Goal: Task Accomplishment & Management: Use online tool/utility

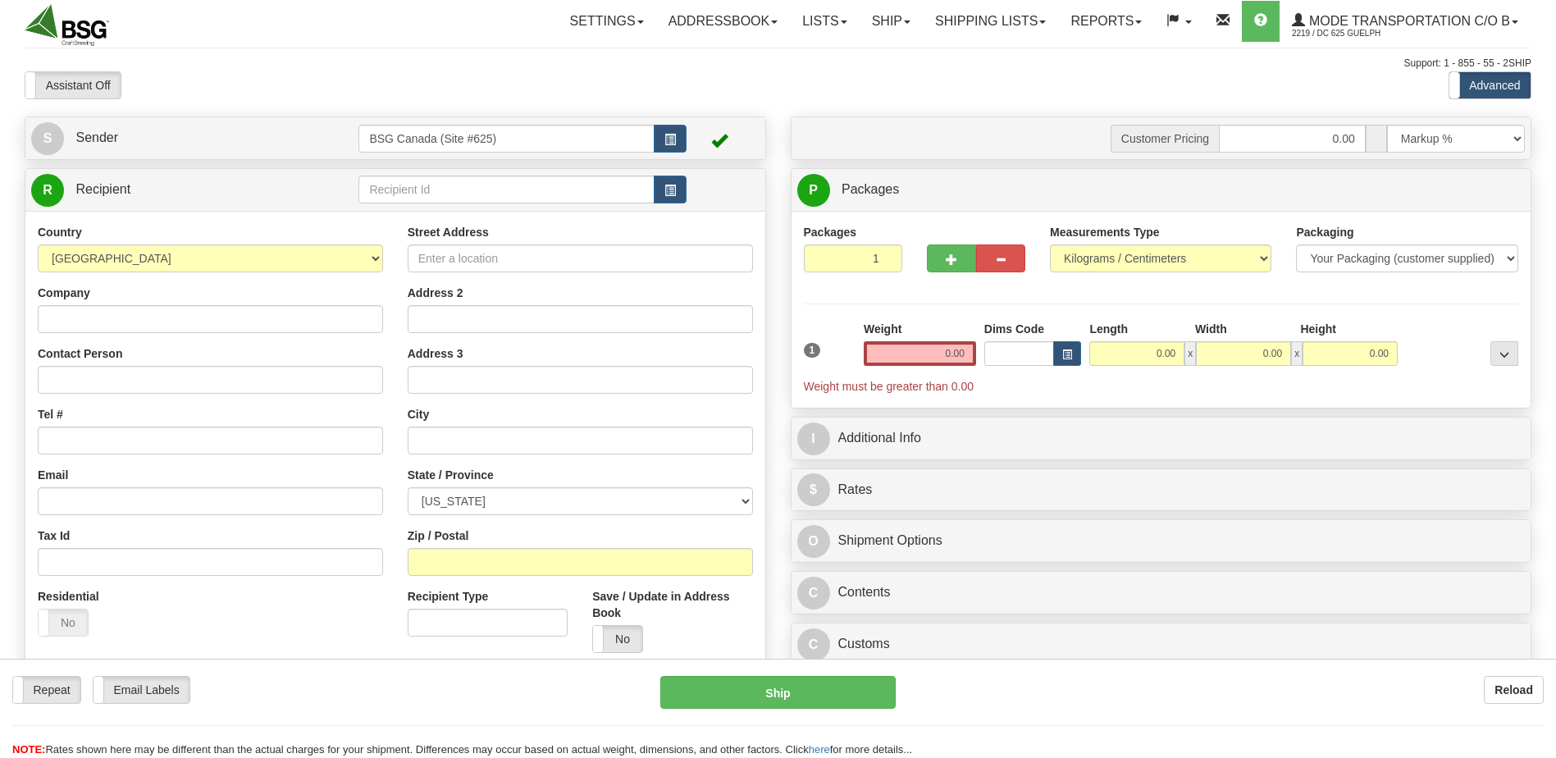
click at [487, 190] on input "text" at bounding box center [505, 190] width 295 height 28
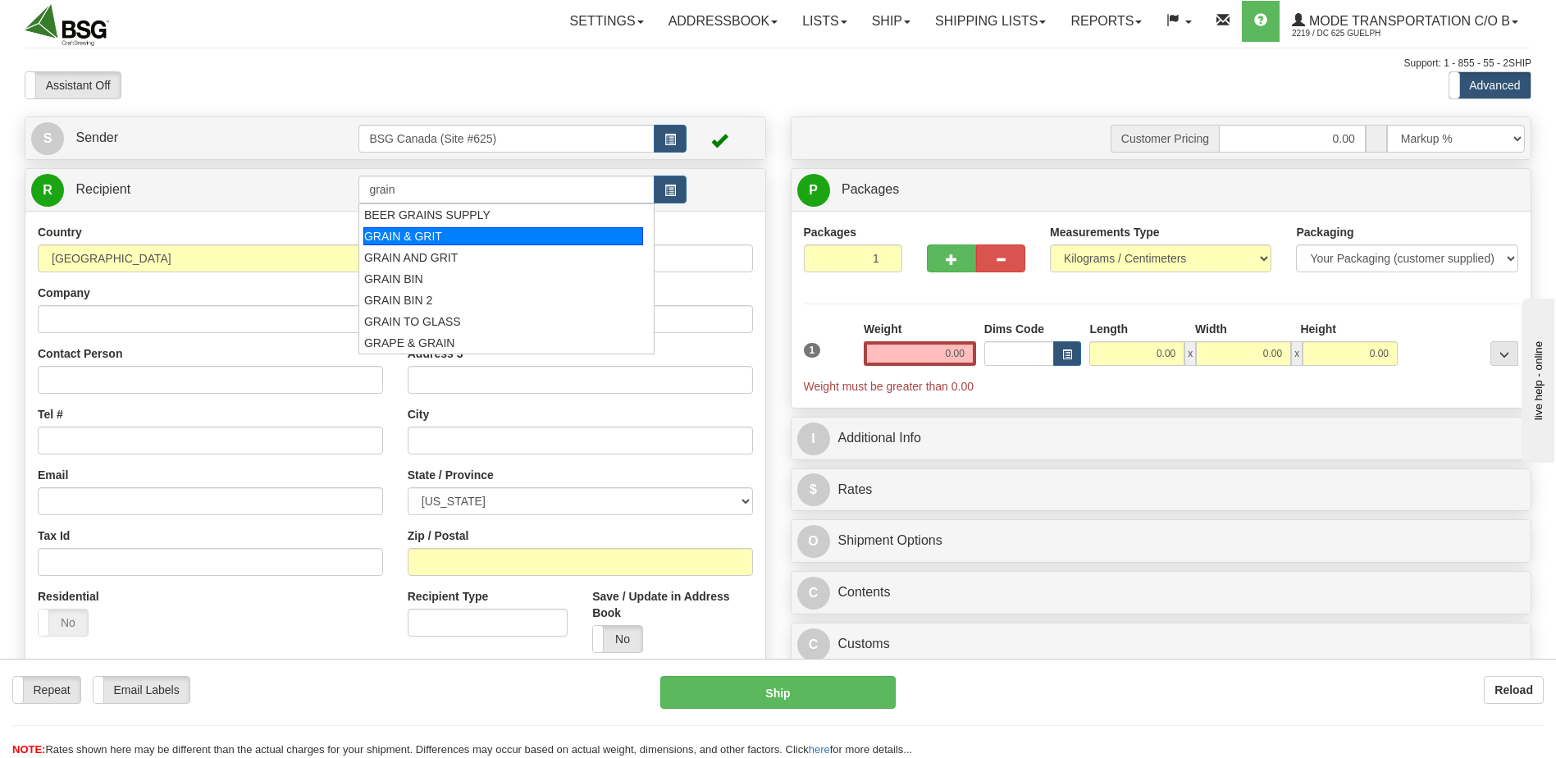
click at [419, 233] on div "GRAIN & GRIT" at bounding box center [503, 236] width 280 height 18
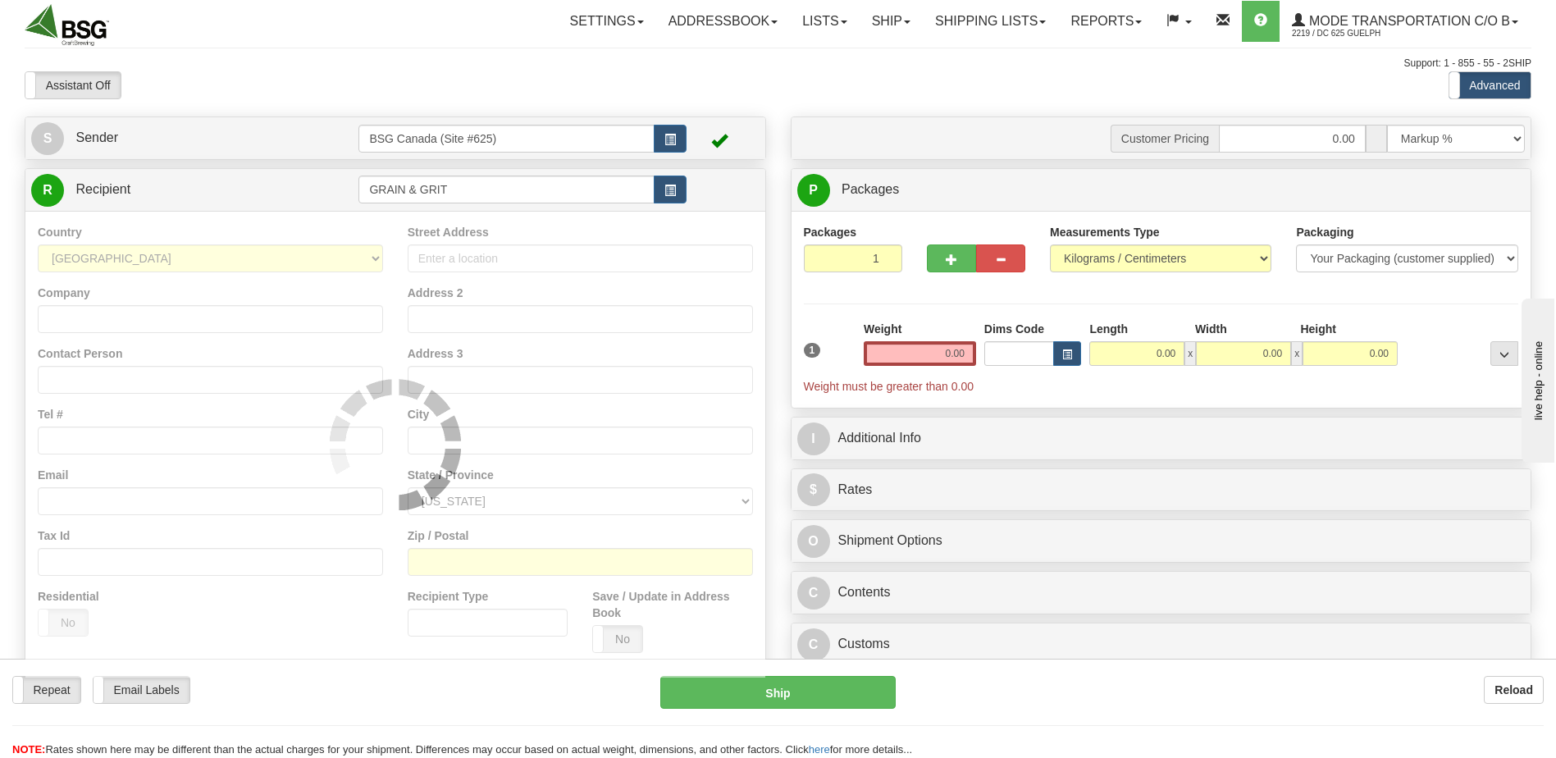
type input "GRAIN & GRIT"
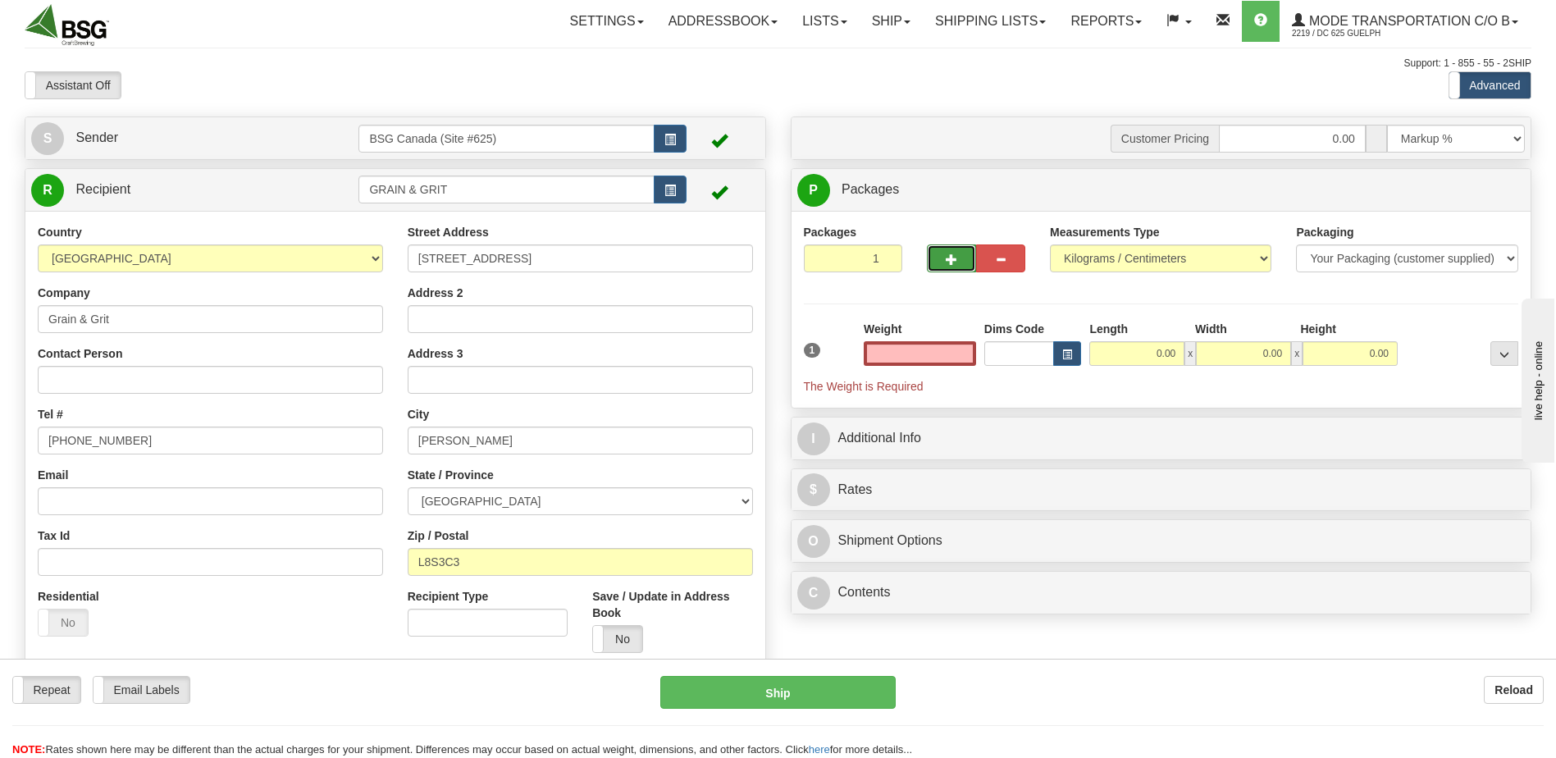
type input "0.00"
click at [941, 270] on button "button" at bounding box center [951, 258] width 49 height 28
type input "2"
drag, startPoint x: 917, startPoint y: 354, endPoint x: 1070, endPoint y: 352, distance: 153.4
click at [1022, 357] on div "1 Total Weight 0.00 Dims Code x" at bounding box center [1161, 358] width 723 height 74
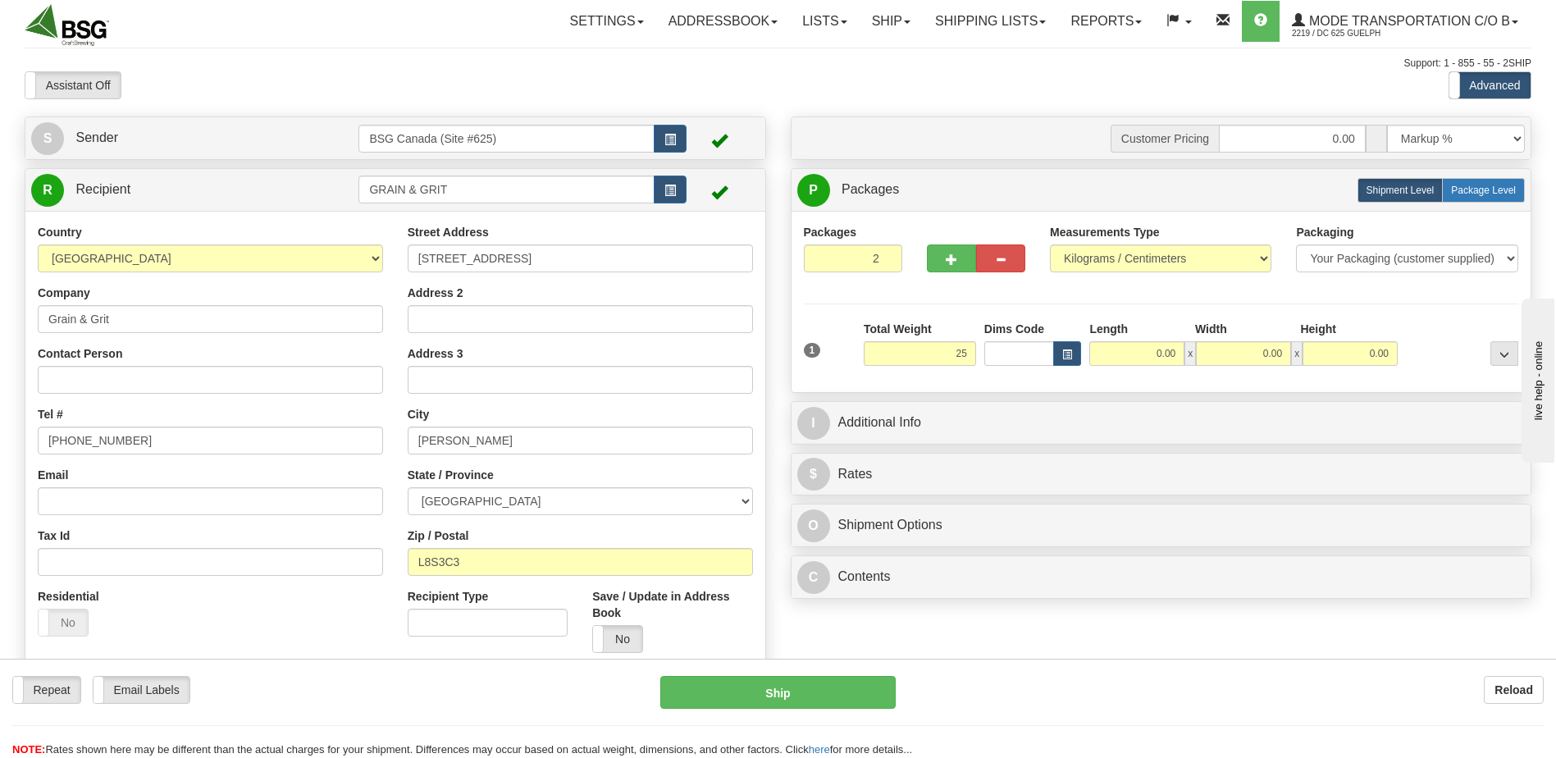
type input "25.00"
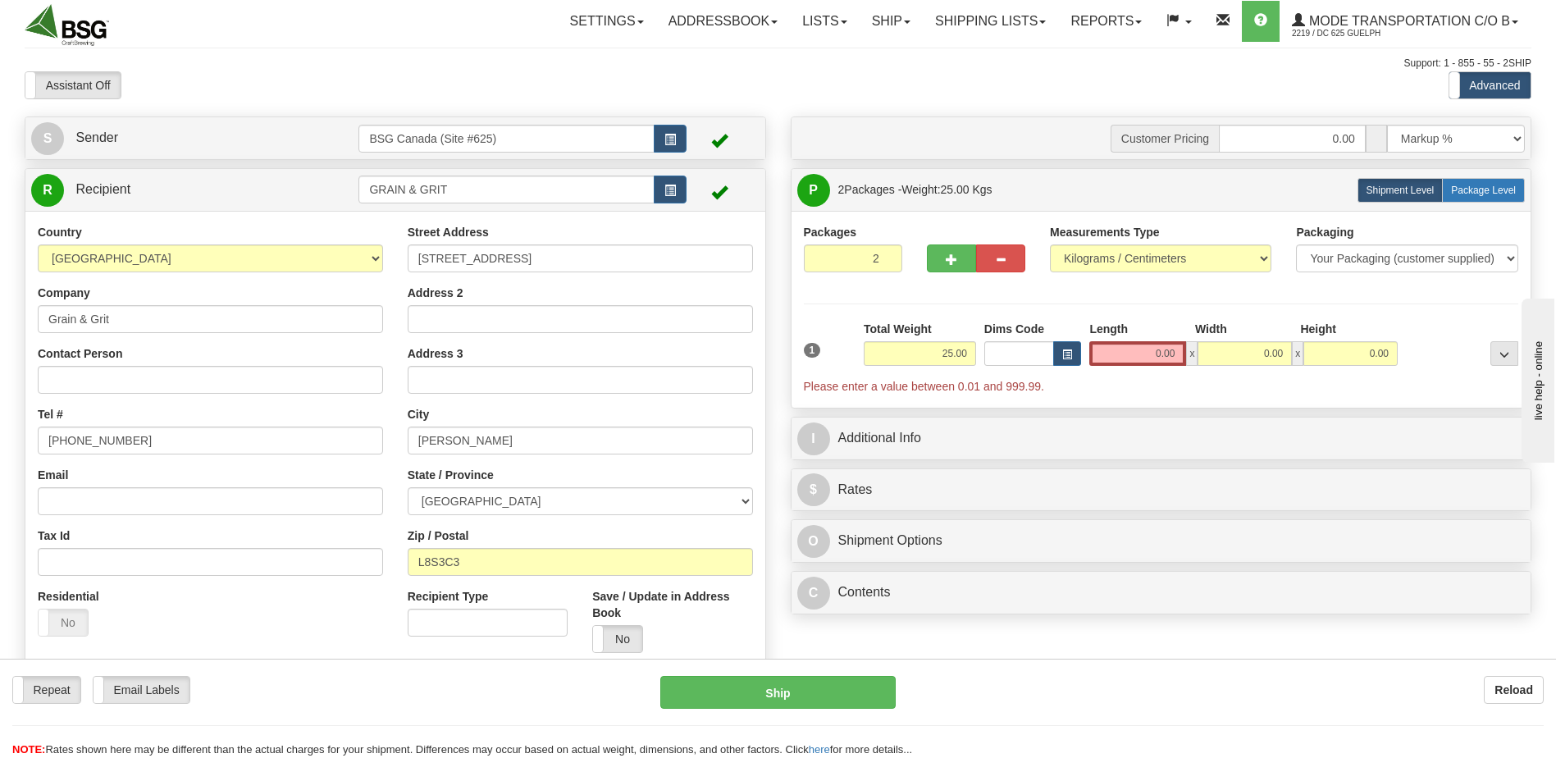
click at [1476, 192] on span "Package Level" at bounding box center [1483, 190] width 65 height 11
radio input "true"
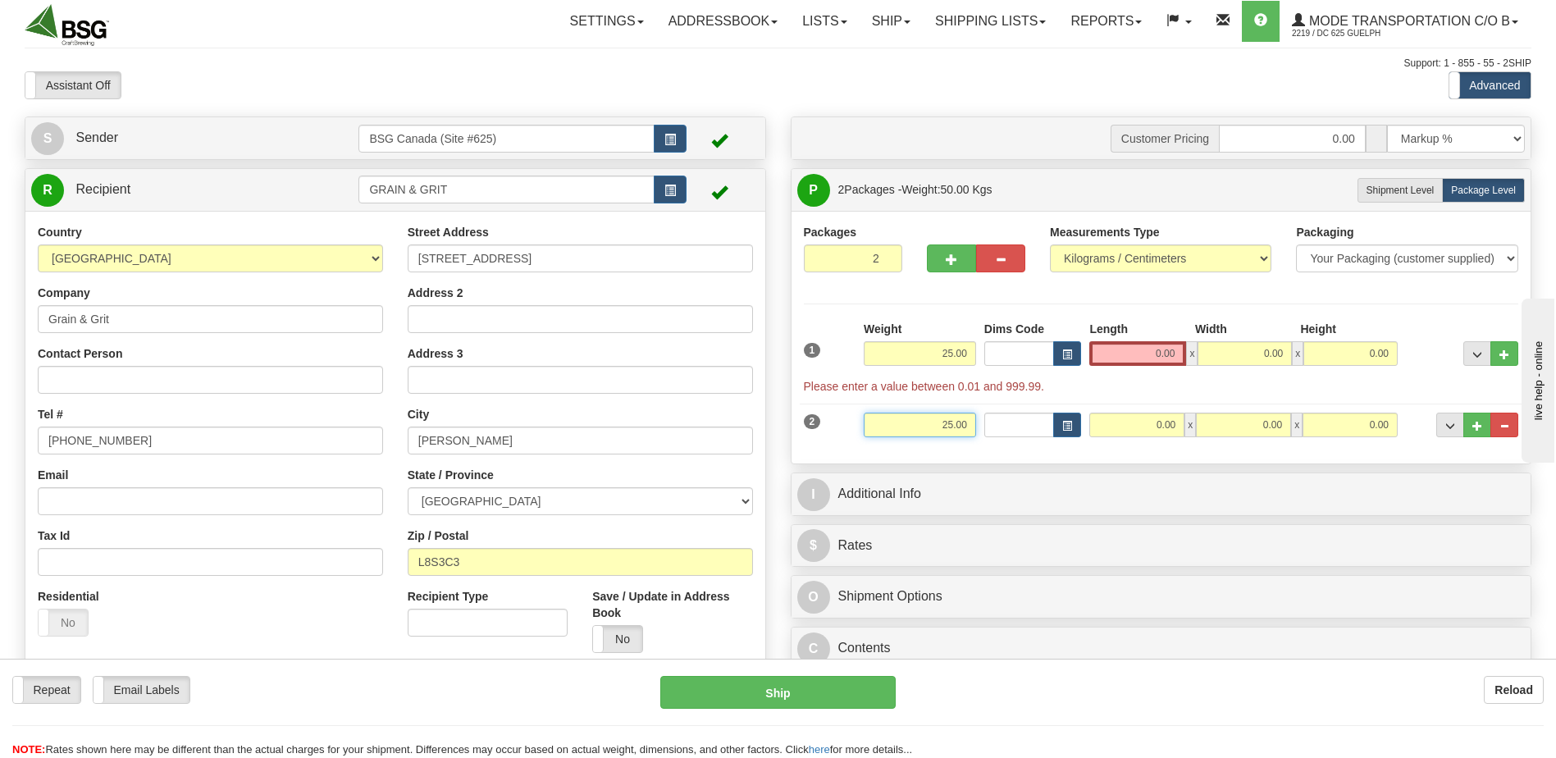
drag, startPoint x: 946, startPoint y: 430, endPoint x: 987, endPoint y: 422, distance: 41.7
click at [987, 422] on div "2 Weight 25.00 Dims Code Length Width Height" at bounding box center [1161, 422] width 723 height 55
drag, startPoint x: 932, startPoint y: 419, endPoint x: 1004, endPoint y: 419, distance: 72.2
click at [1002, 424] on div "2 Weight 25.00 Dims Code Length Width Height" at bounding box center [1161, 422] width 723 height 55
type input "1.00"
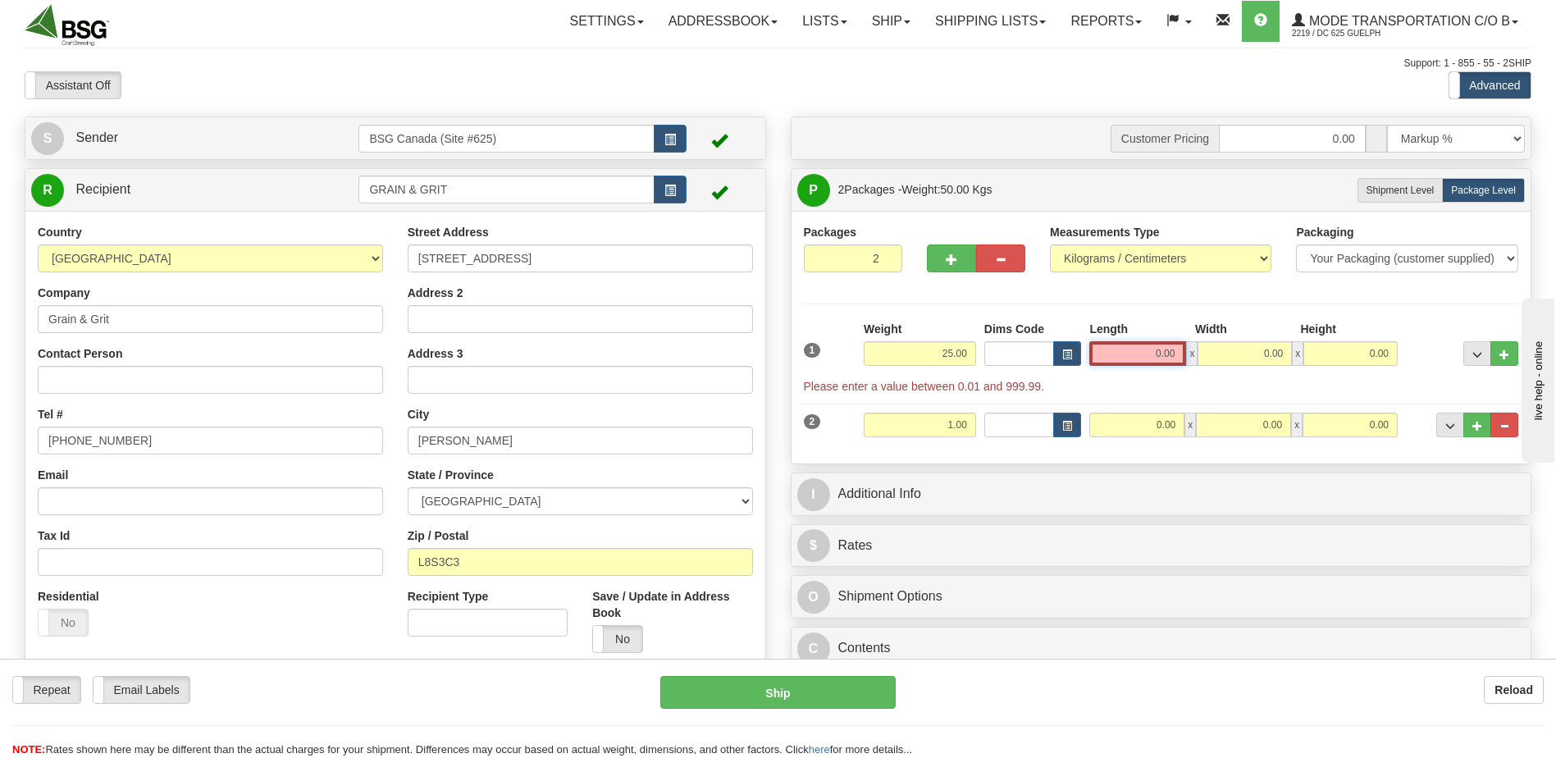
click at [1133, 353] on input "0.00" at bounding box center [1137, 353] width 97 height 25
click at [1133, 356] on input "Length" at bounding box center [1137, 353] width 97 height 25
type input "10.00"
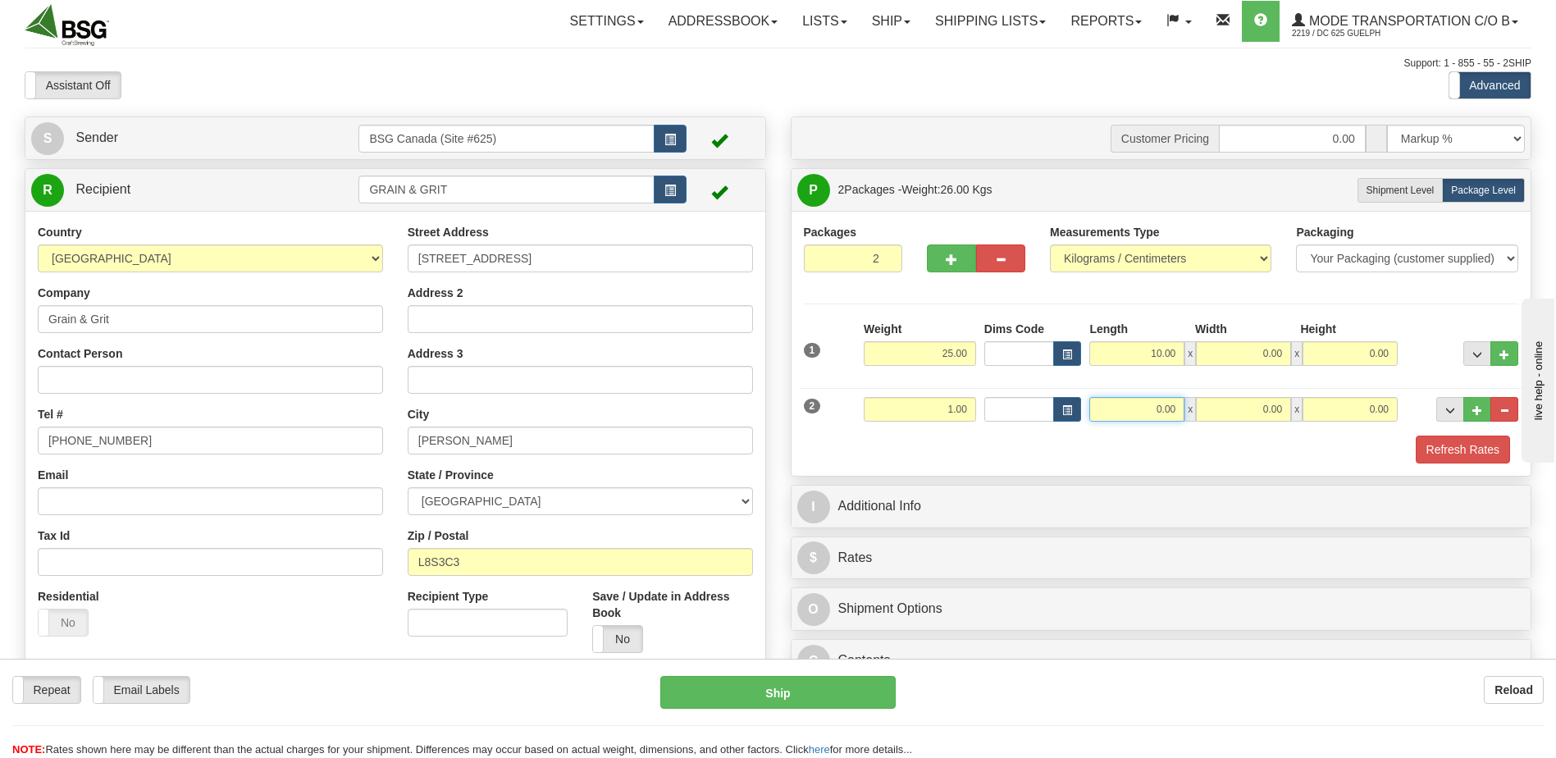
click at [1146, 401] on input "0.00" at bounding box center [1136, 409] width 95 height 25
click at [1170, 412] on input "Length" at bounding box center [1136, 409] width 95 height 25
type input "0.00"
click at [1463, 450] on button "Refresh Rates" at bounding box center [1463, 450] width 94 height 28
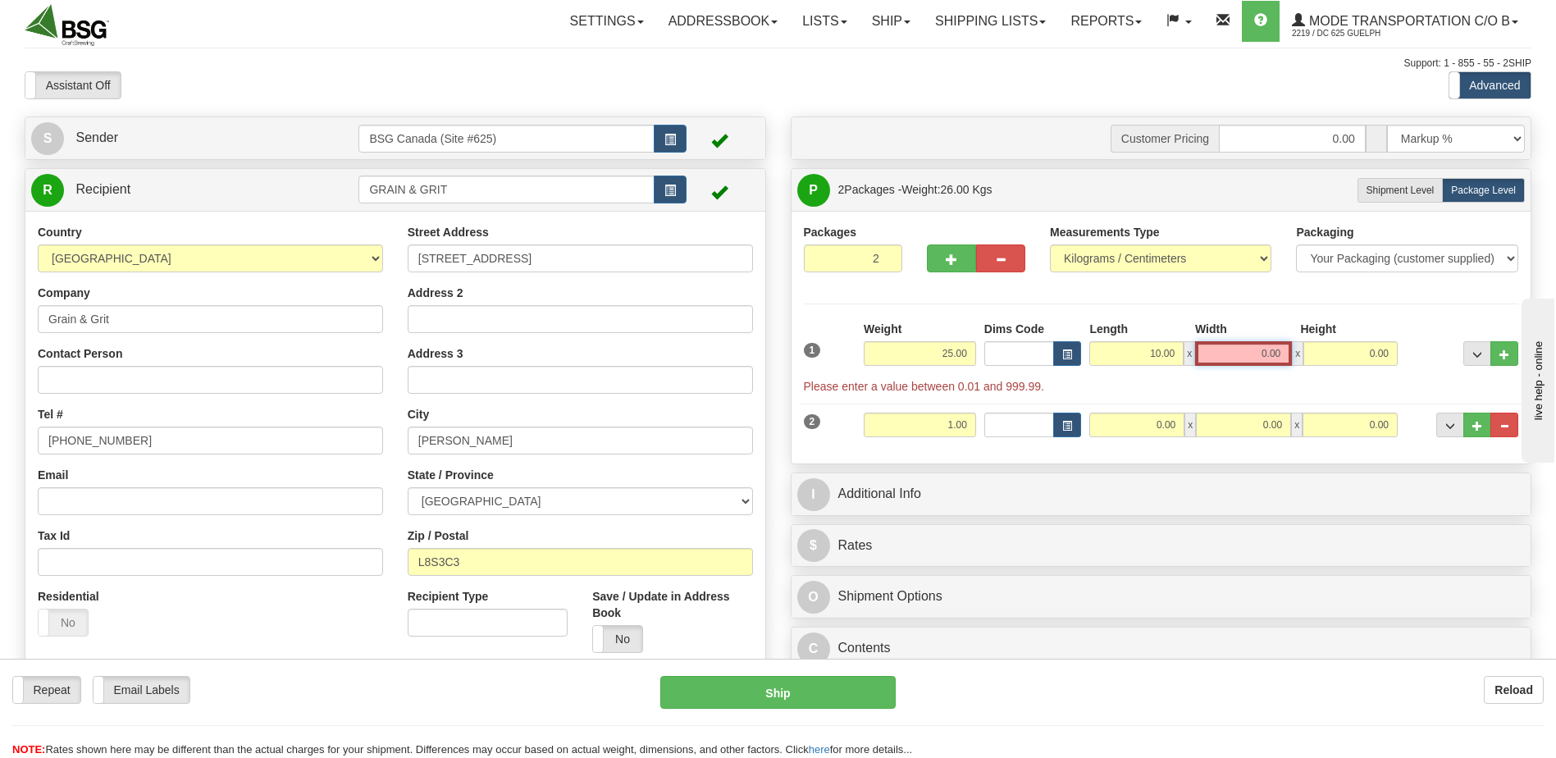
click at [1264, 349] on input "0.00" at bounding box center [1243, 353] width 97 height 25
type input "0.00"
click at [1067, 363] on button "button" at bounding box center [1067, 353] width 28 height 25
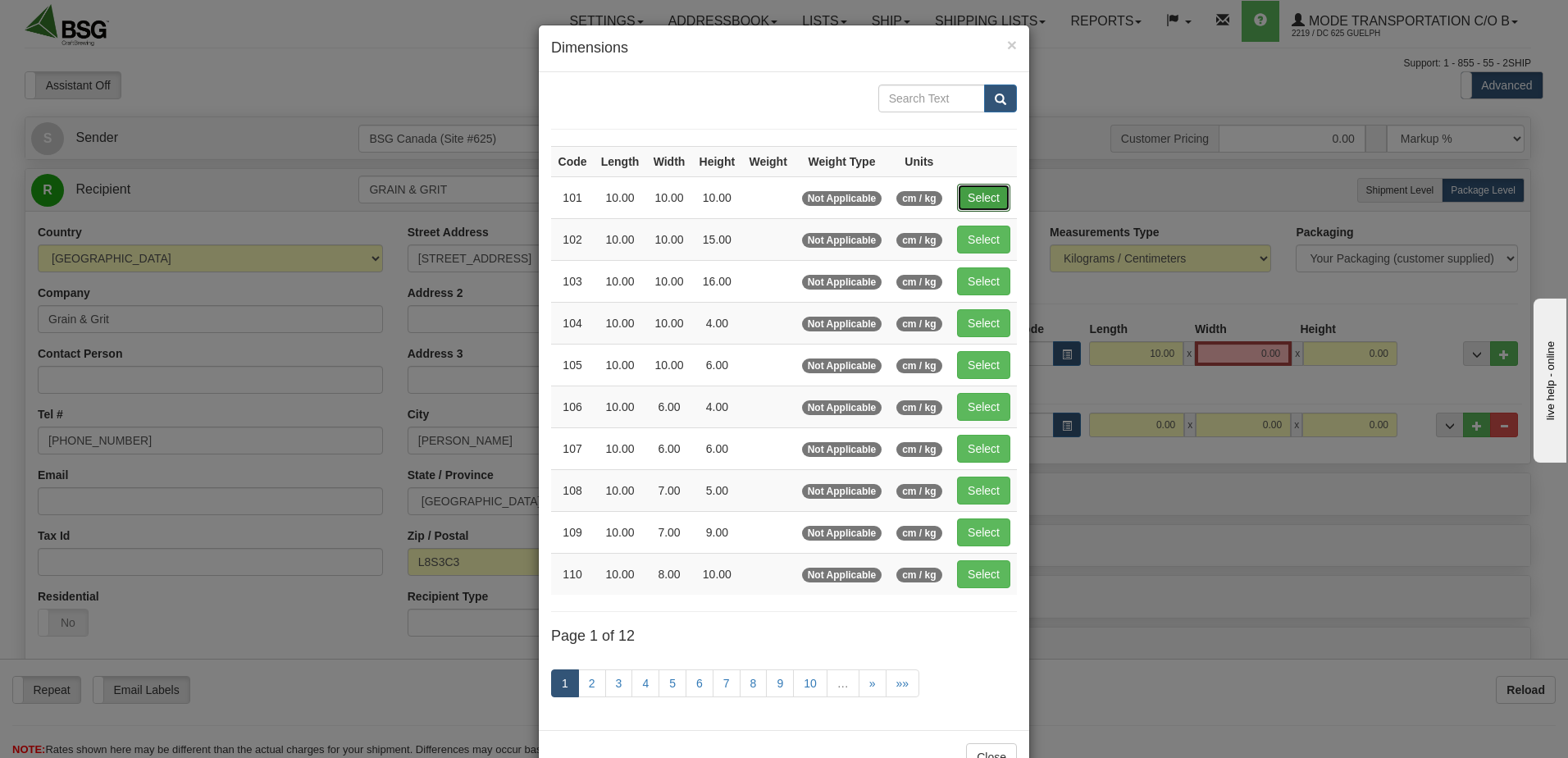
click at [972, 198] on button "Select" at bounding box center [983, 198] width 53 height 28
type input "101"
type input "10.00"
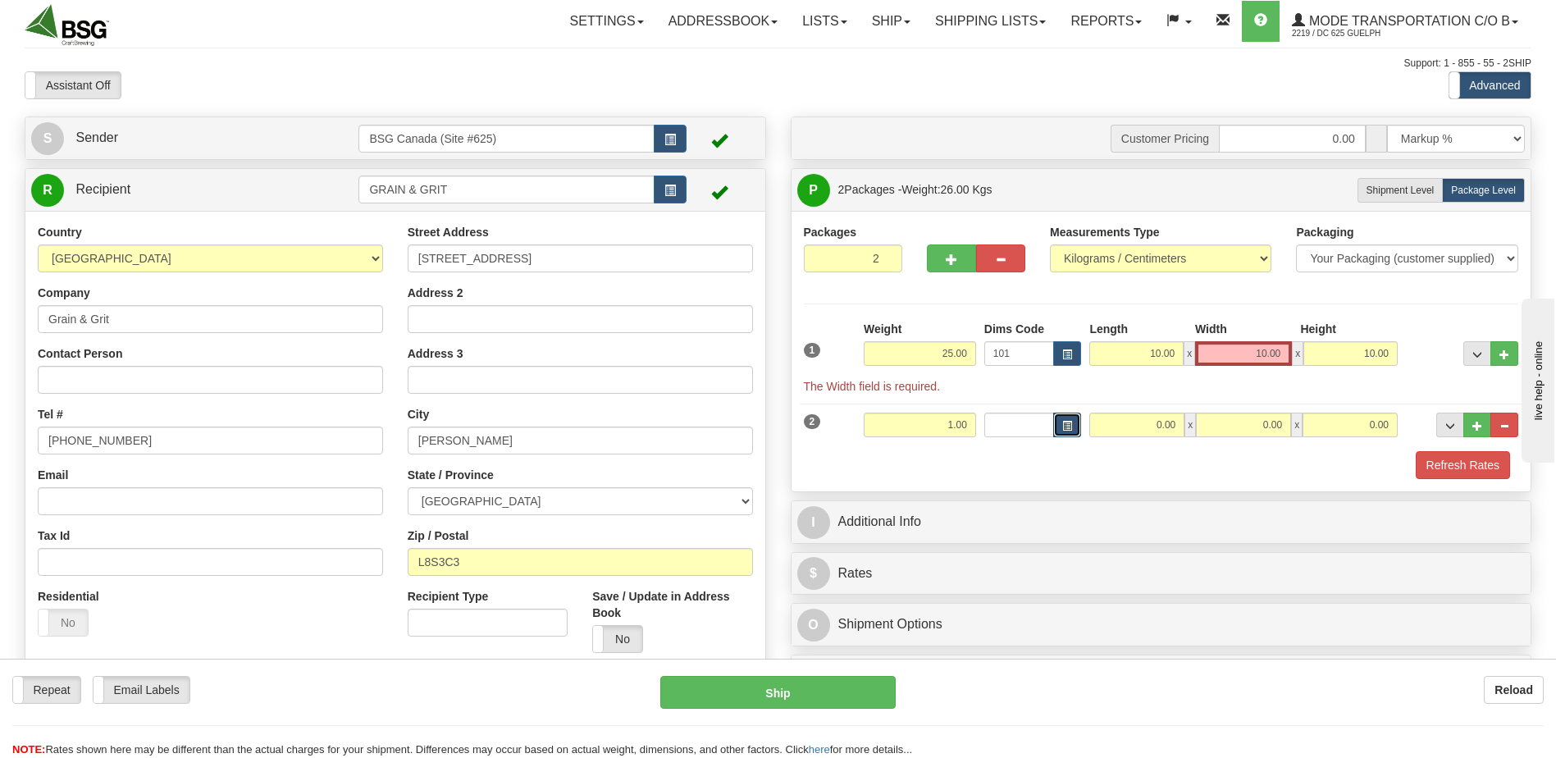
click at [1071, 428] on span "button" at bounding box center [1067, 426] width 10 height 9
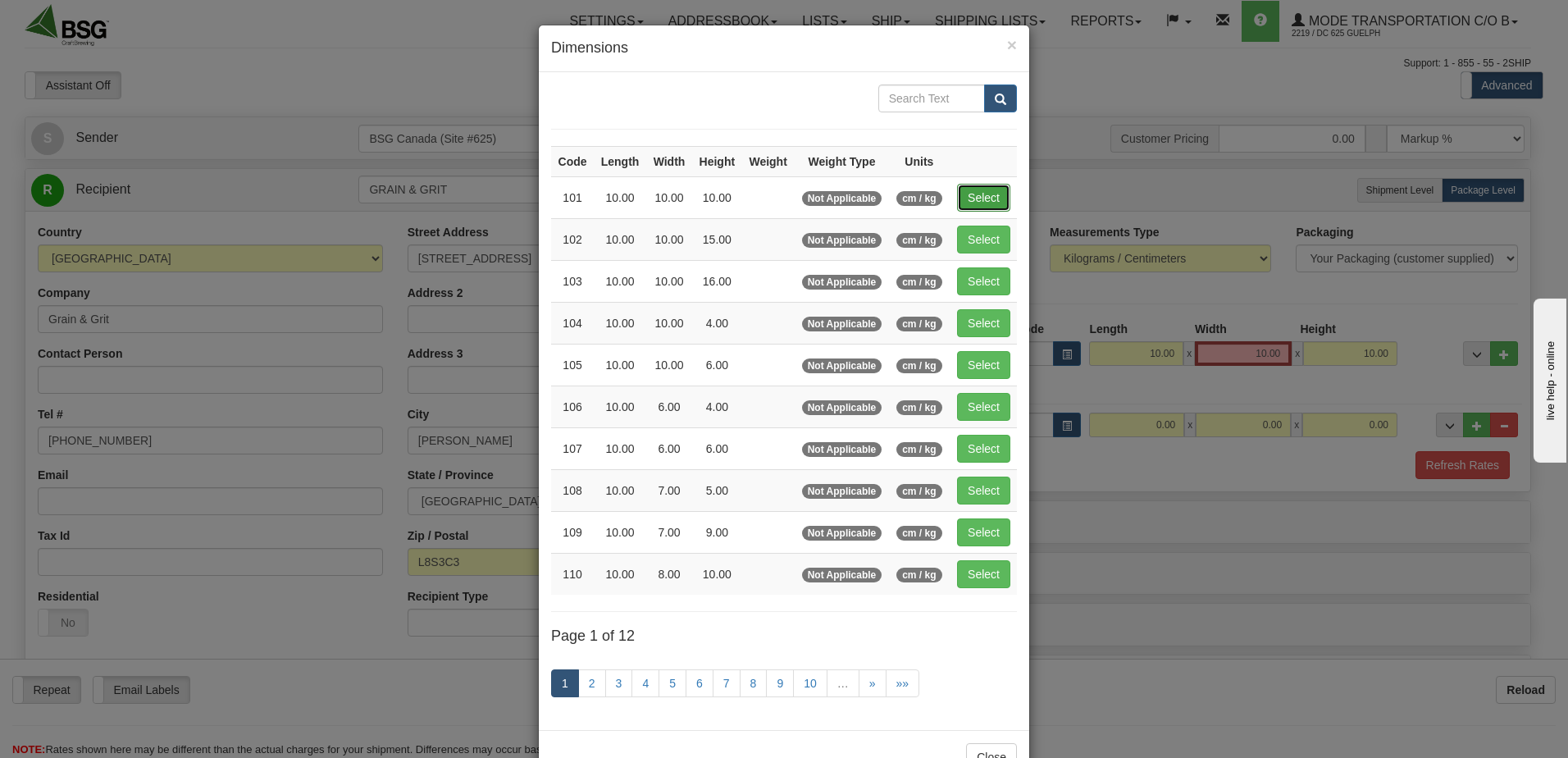
click at [992, 194] on button "Select" at bounding box center [983, 198] width 53 height 28
type input "101"
type input "10.00"
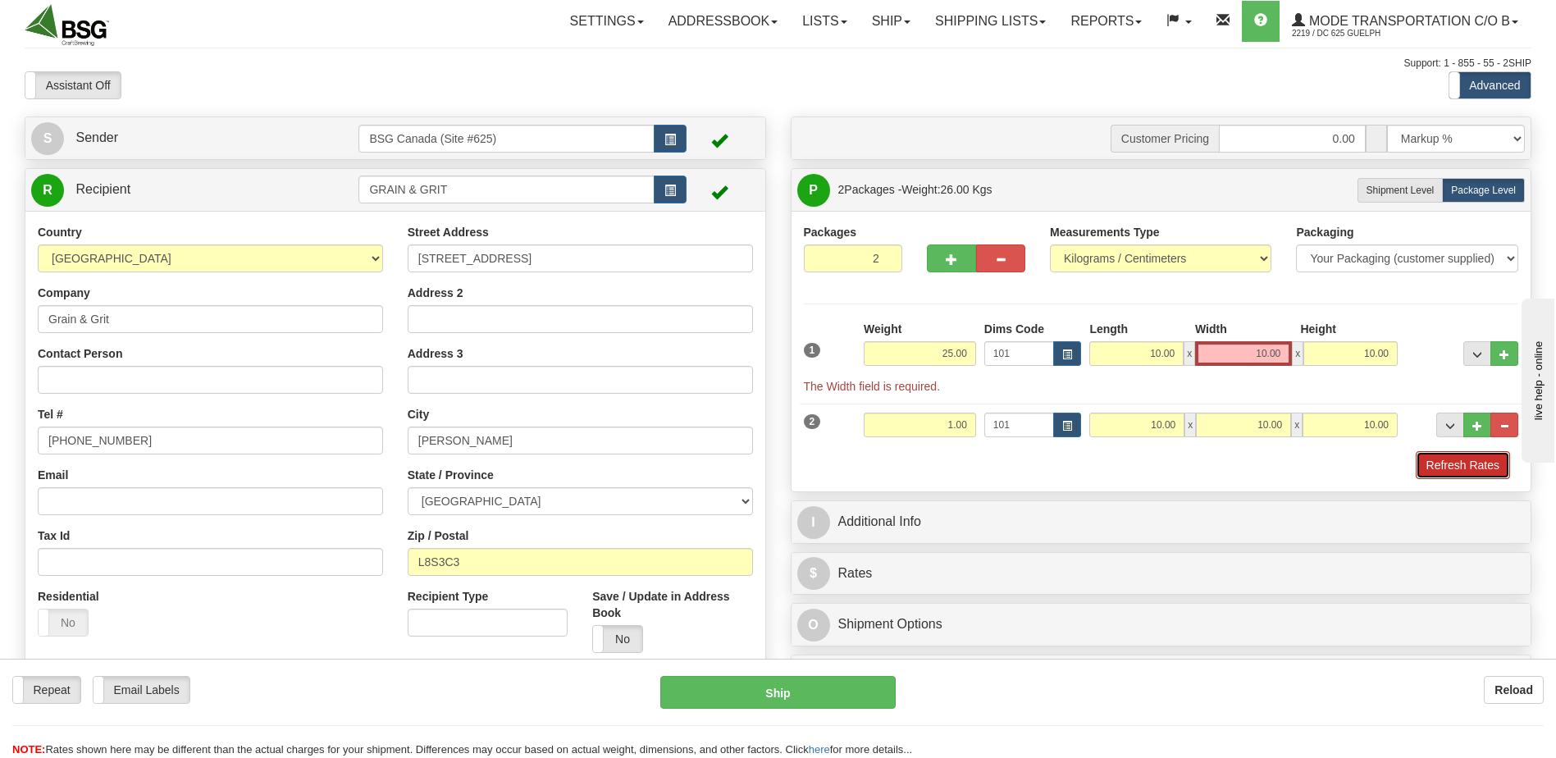
click at [1463, 466] on button "Refresh Rates" at bounding box center [1463, 465] width 94 height 28
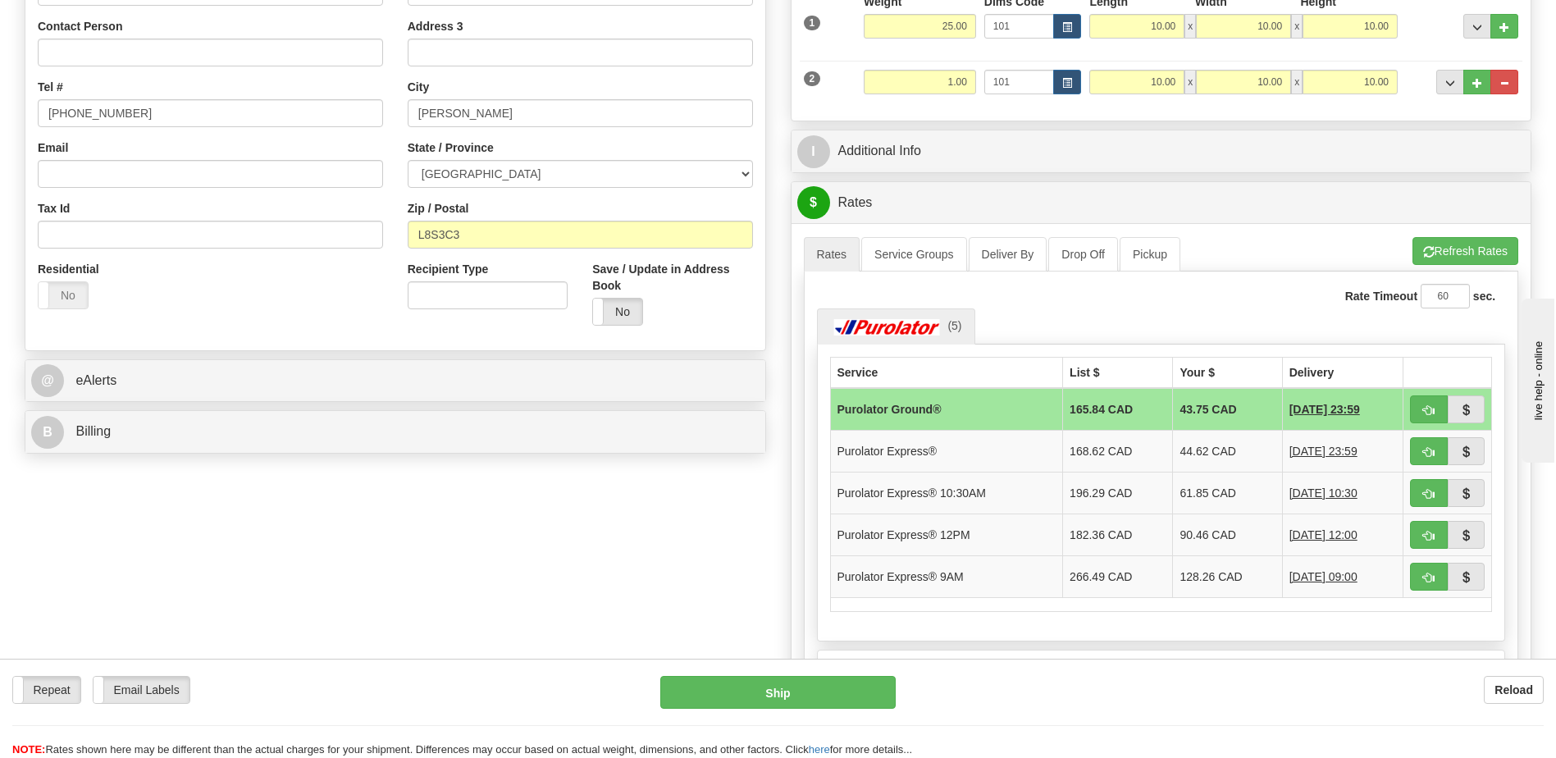
scroll to position [328, 0]
click at [1431, 258] on button "Refresh Rates" at bounding box center [1465, 250] width 106 height 28
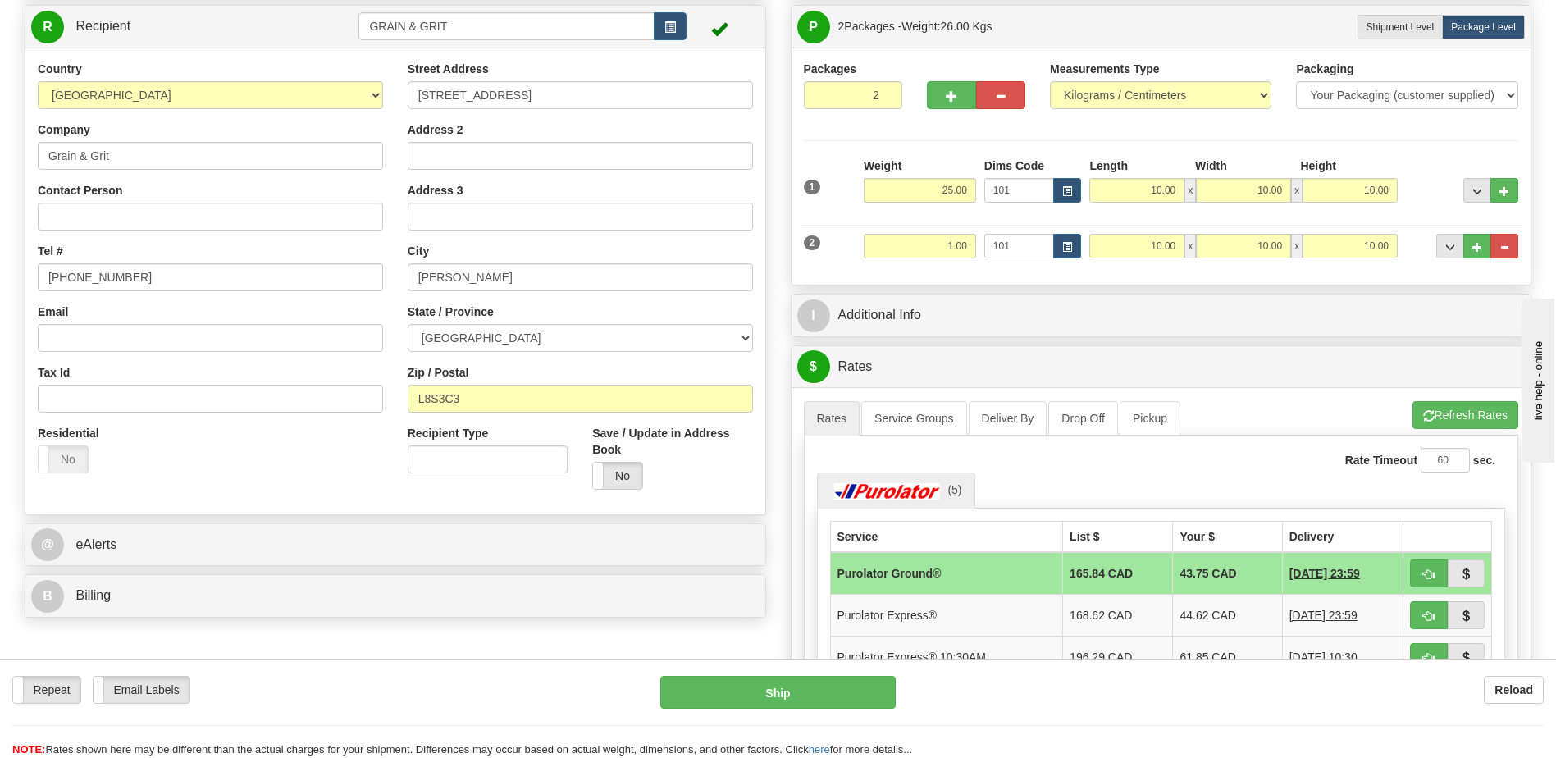
scroll to position [164, 0]
